Goal: Check status

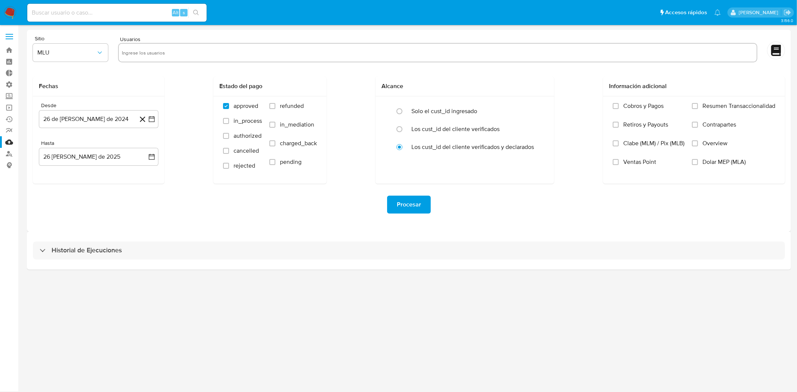
click at [85, 9] on input at bounding box center [116, 13] width 179 height 10
paste input "lChAUmwXlwkCDvNCvlc2Epnt"
type input "lChAUmwXlwkCDvNCvlc2Epnt"
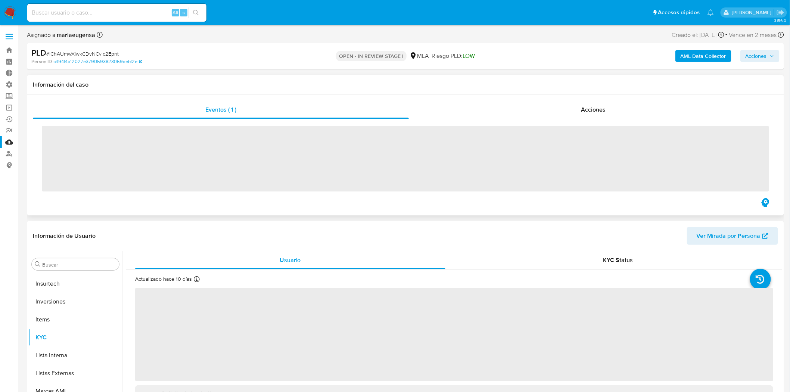
scroll to position [351, 0]
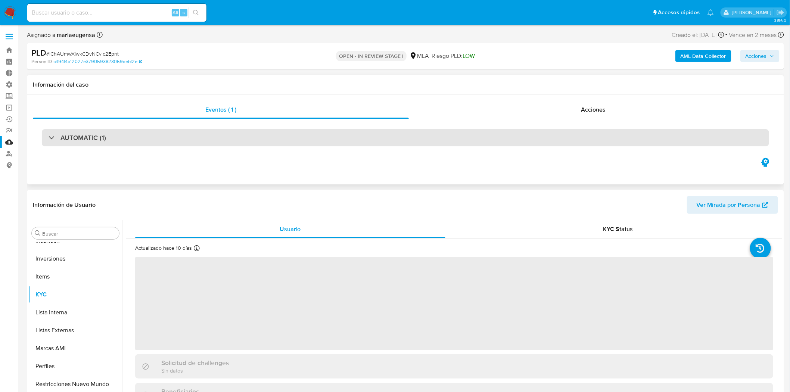
click at [71, 134] on h3 "AUTOMATIC (1)" at bounding box center [84, 138] width 46 height 8
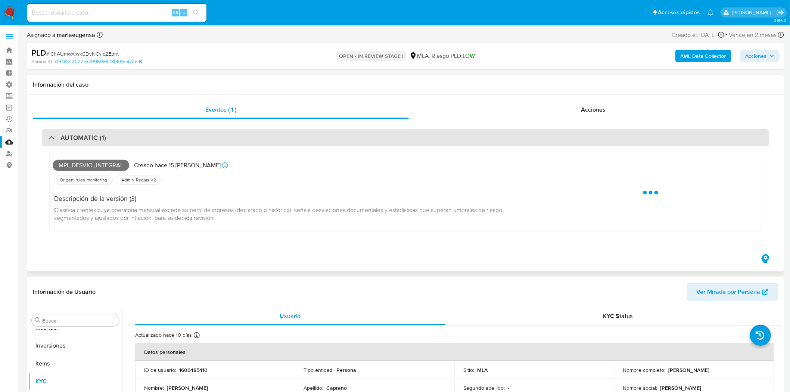
select select "10"
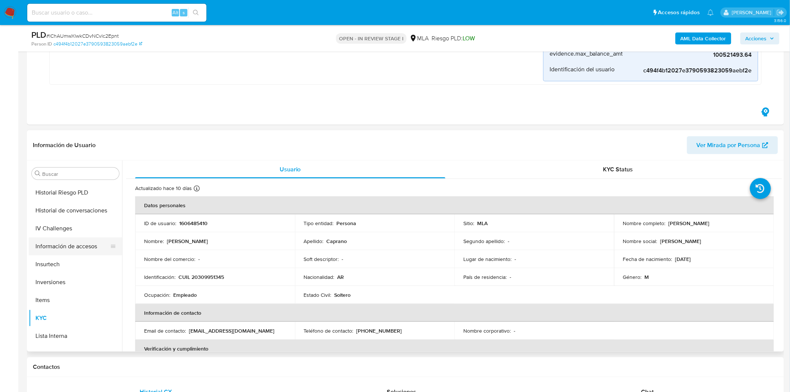
scroll to position [226, 0]
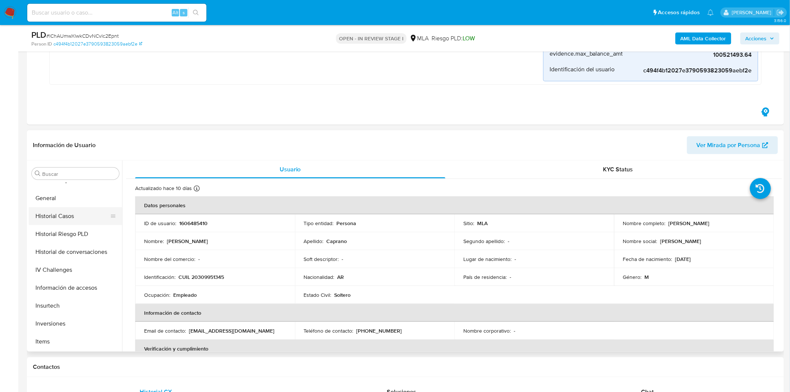
click at [79, 217] on button "Historial Casos" at bounding box center [72, 216] width 87 height 18
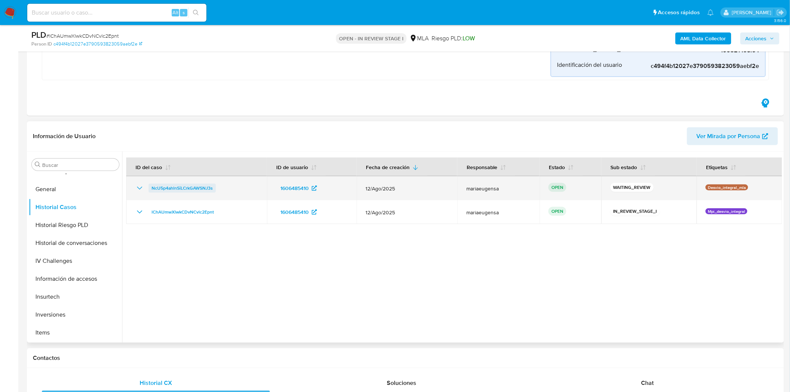
click at [193, 185] on span "NcU5p4ahlnSiLCrkGAWSNJ3s" at bounding box center [182, 188] width 61 height 9
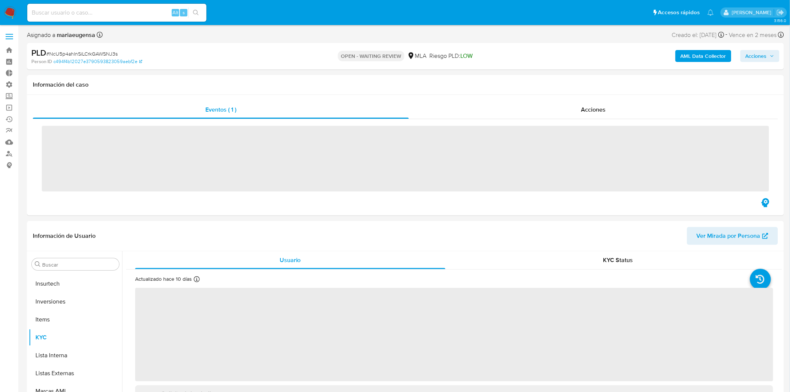
scroll to position [351, 0]
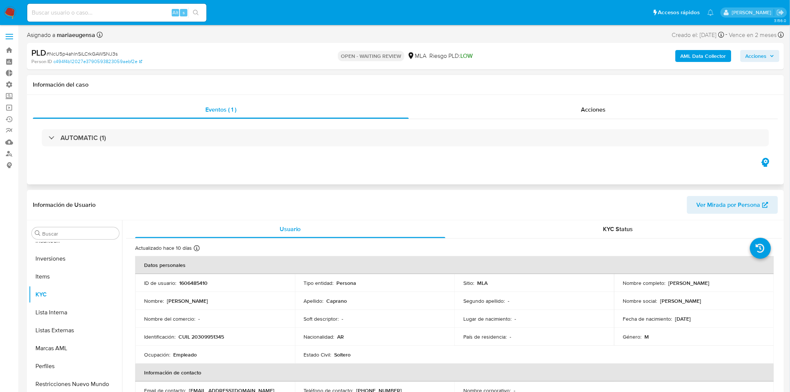
select select "10"
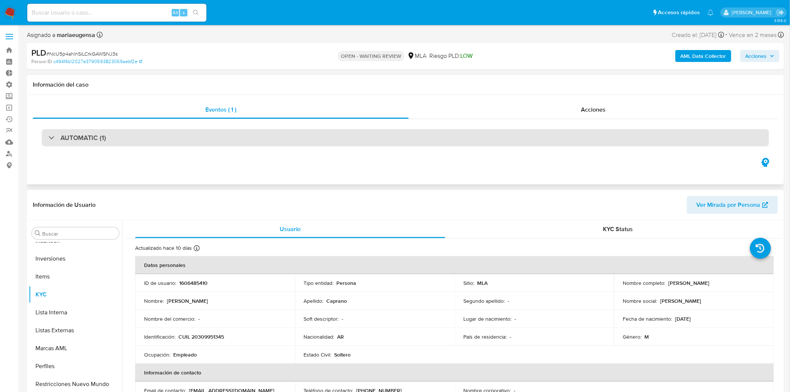
click at [53, 137] on div "AUTOMATIC (1)" at bounding box center [78, 138] width 58 height 8
